Goal: Find specific page/section

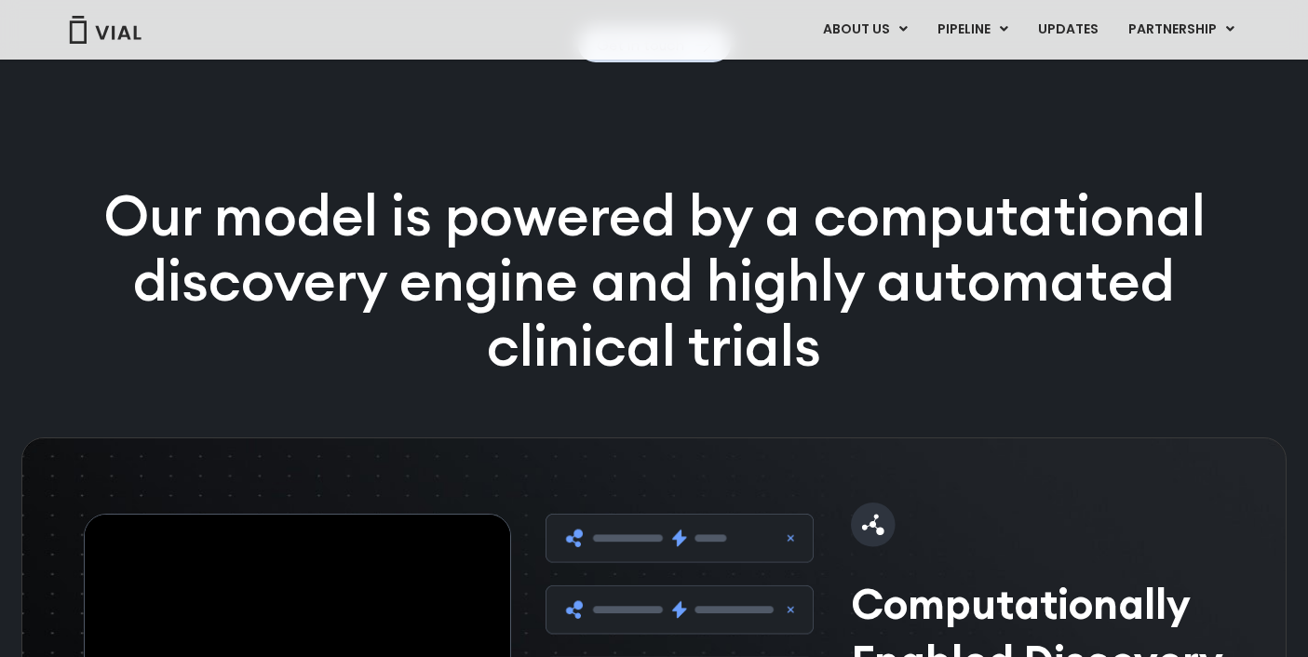
scroll to position [2457, 0]
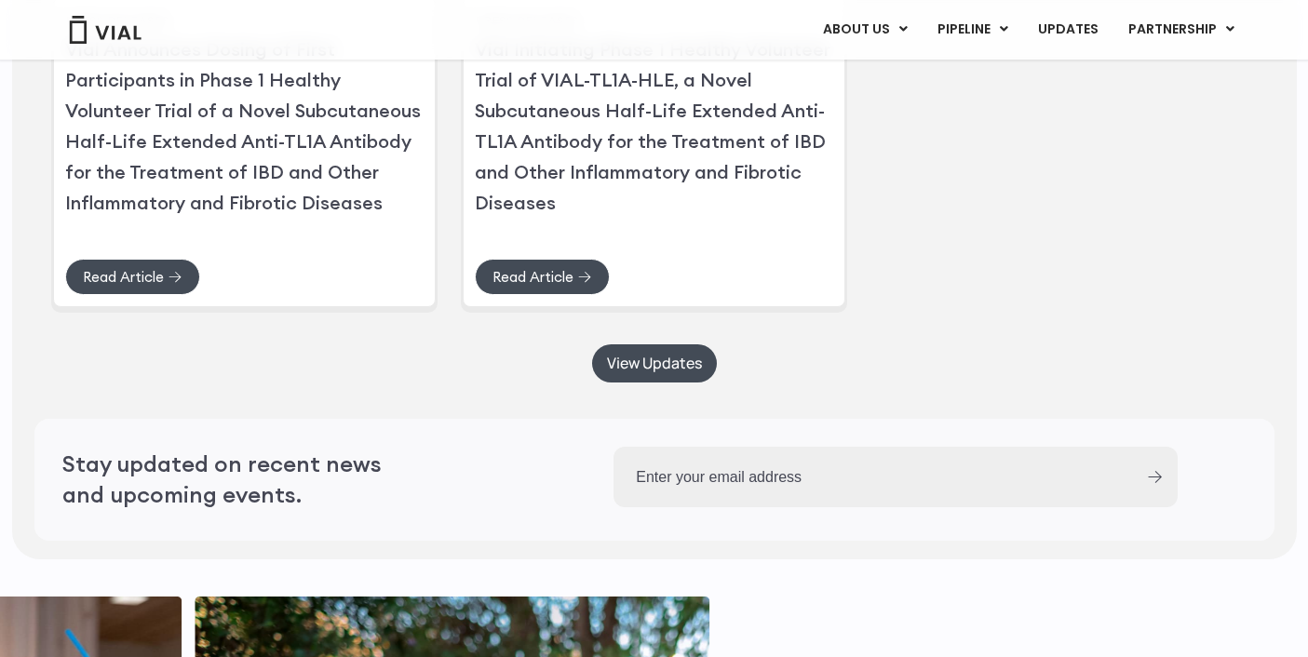
scroll to position [4511, 0]
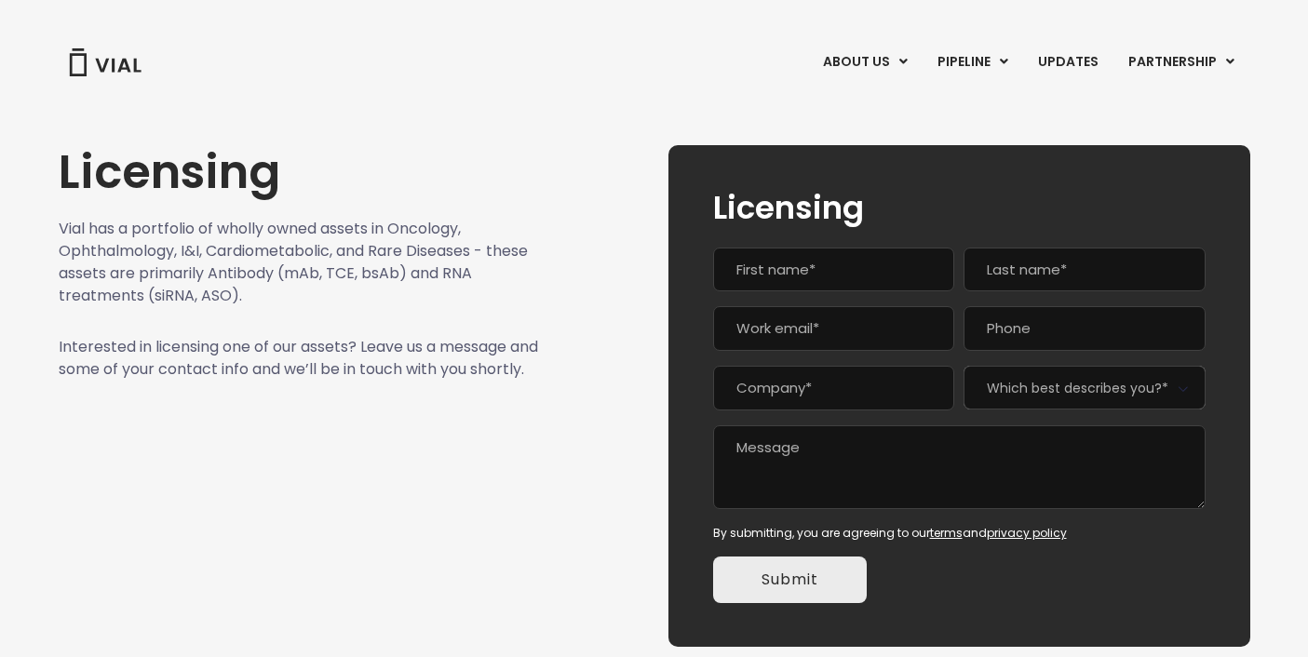
scroll to position [3, 0]
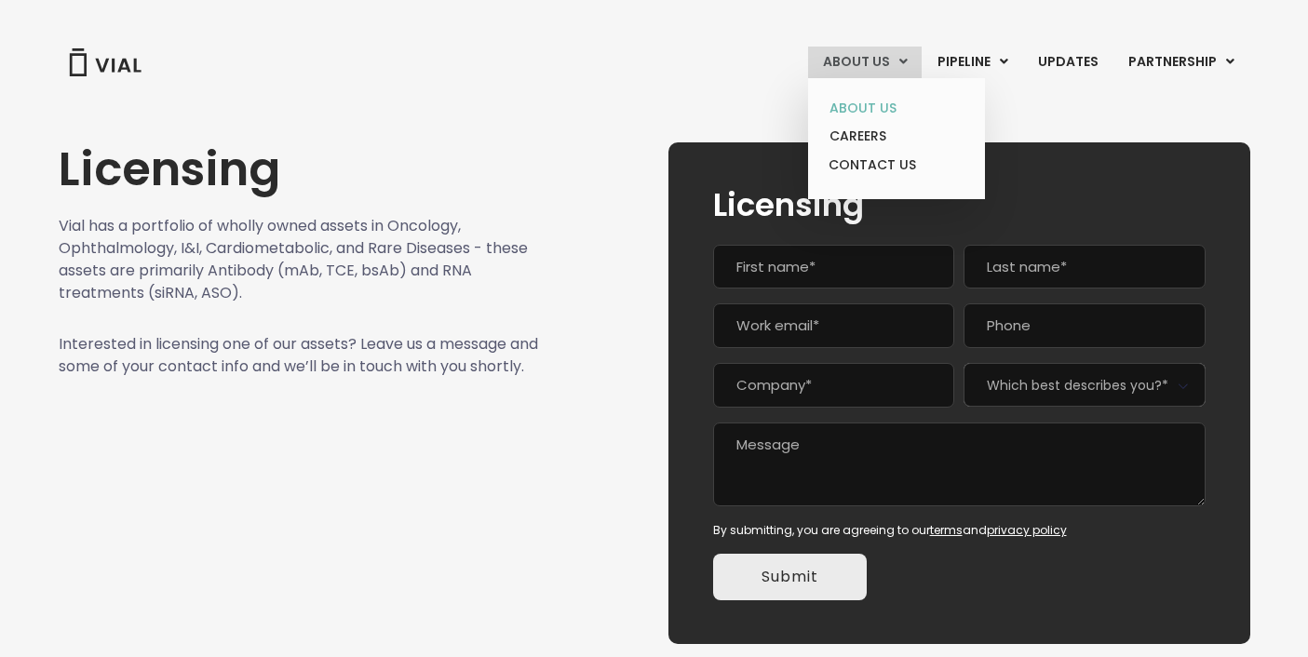
click at [853, 112] on link "ABOUT US" at bounding box center [896, 108] width 163 height 29
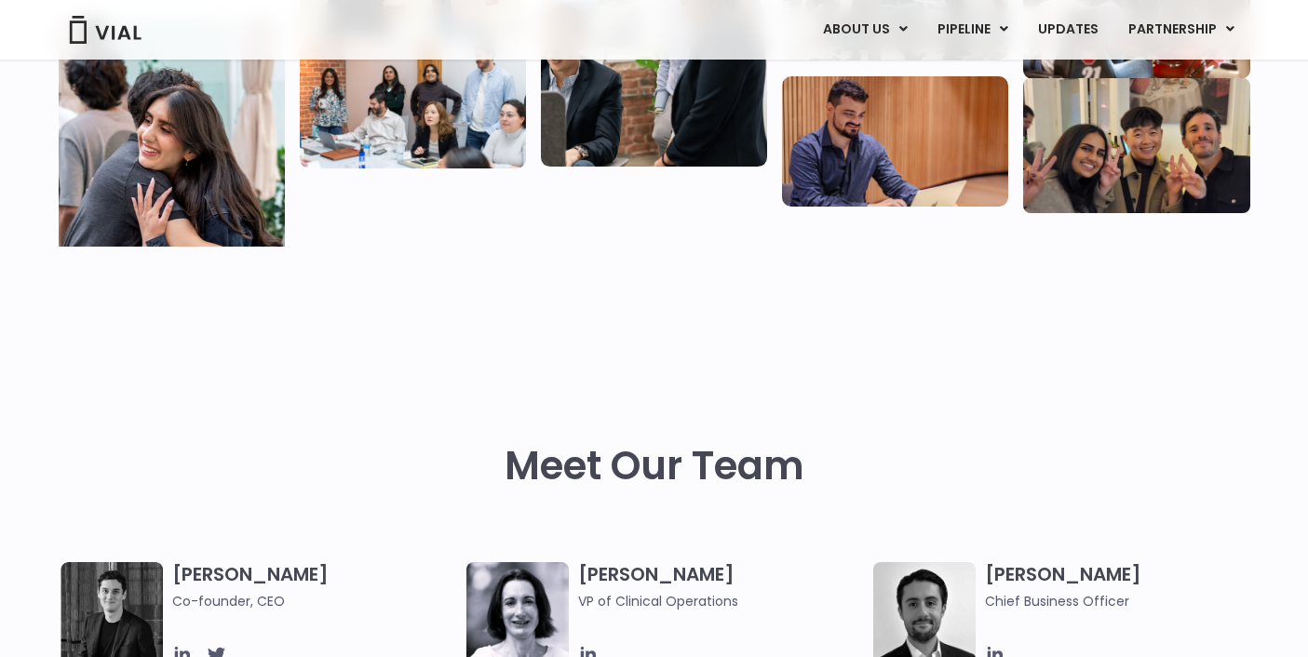
scroll to position [870, 0]
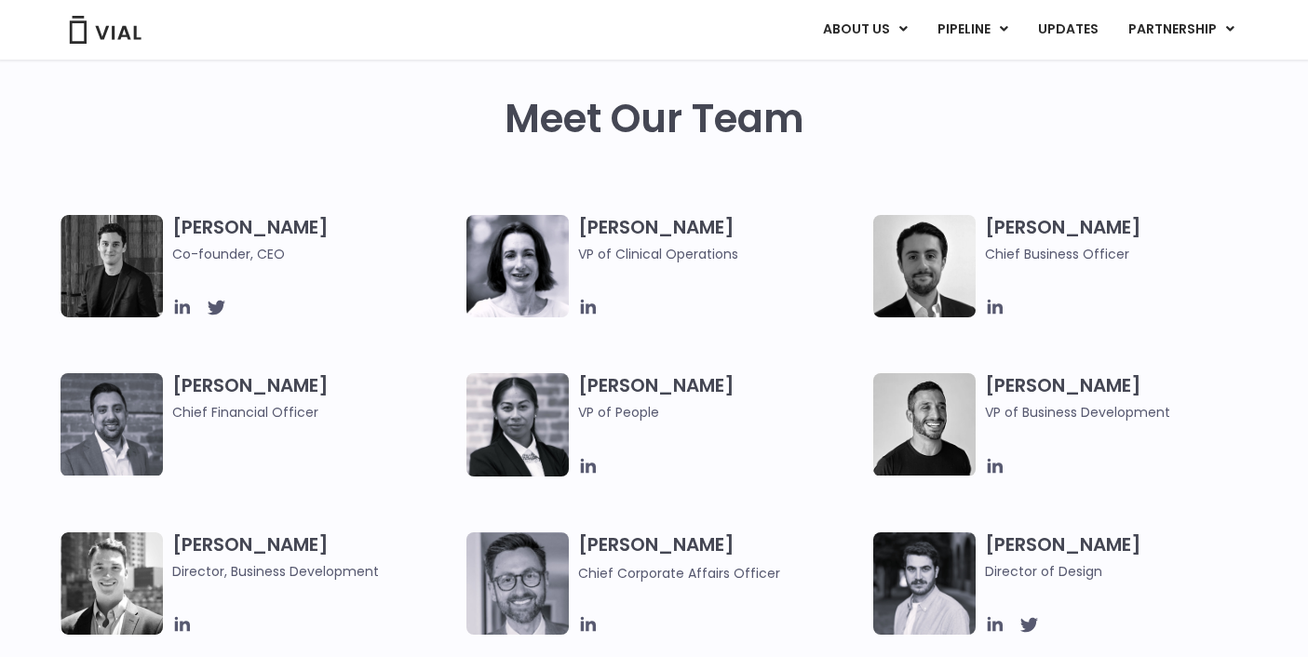
click at [118, 269] on img at bounding box center [112, 266] width 102 height 102
click at [223, 228] on h3 "Simon Burns Co-founder, CEO" at bounding box center [315, 239] width 286 height 49
click at [184, 307] on icon at bounding box center [182, 307] width 20 height 20
